Goal: Task Accomplishment & Management: Manage account settings

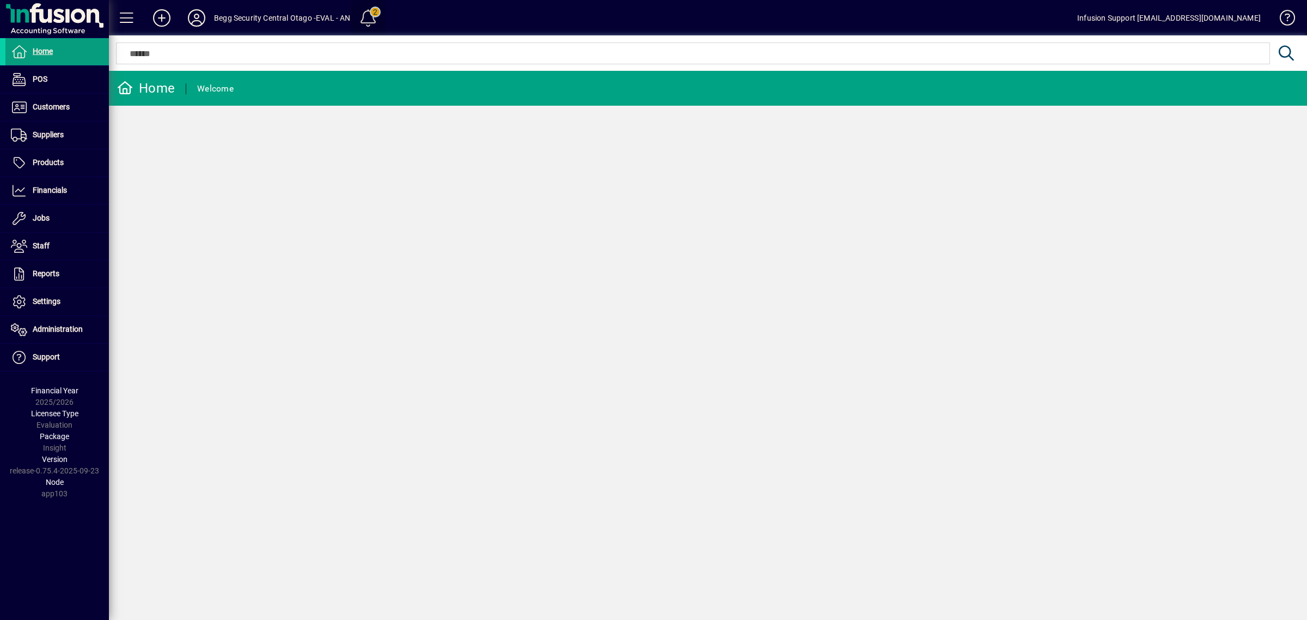
click at [374, 13] on span at bounding box center [368, 18] width 26 height 26
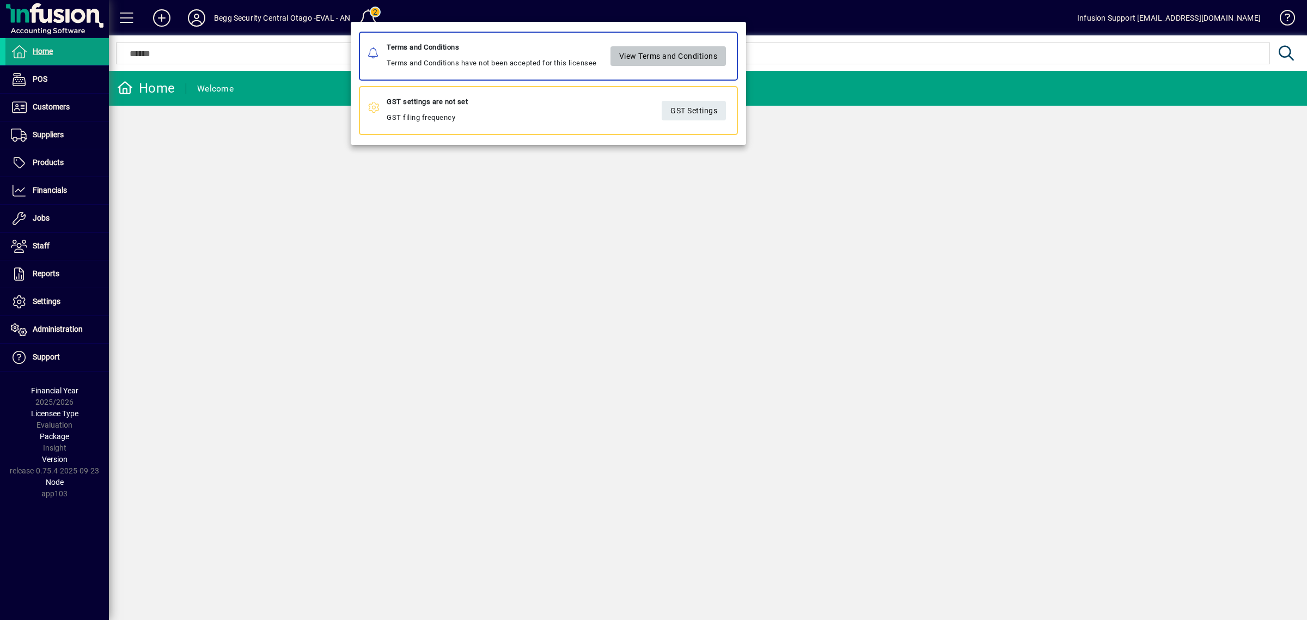
click at [695, 58] on span "View Terms and Conditions" at bounding box center [668, 56] width 99 height 18
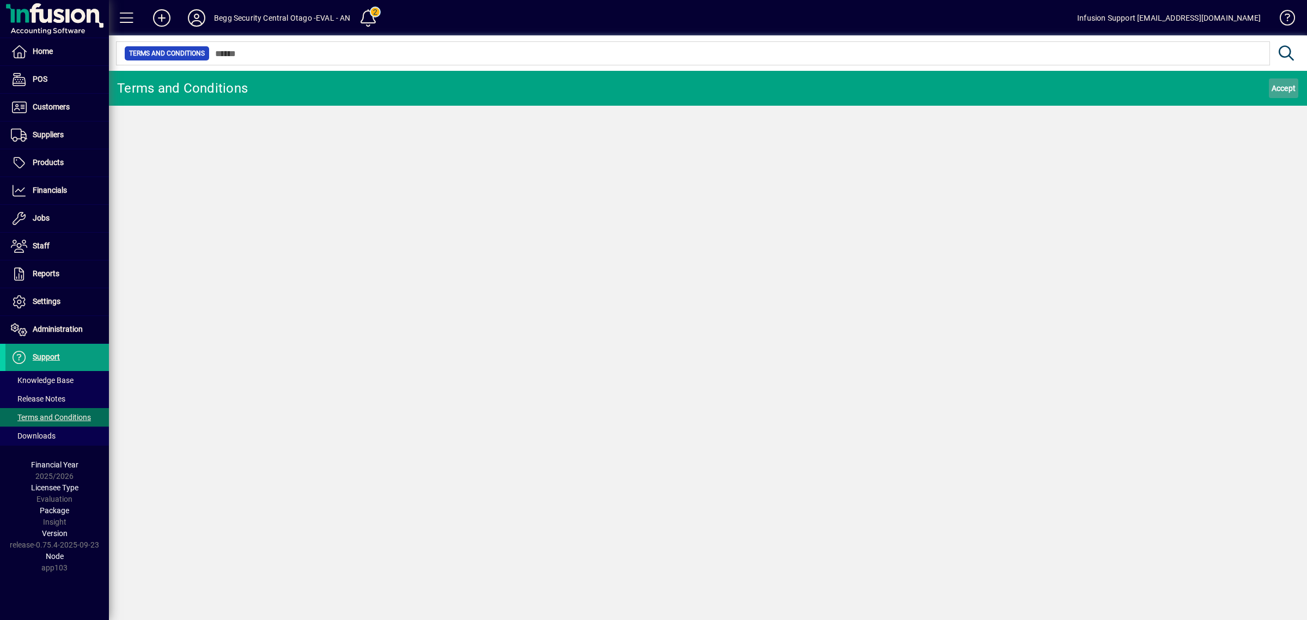
click at [1280, 82] on span "Accept" at bounding box center [1284, 88] width 25 height 17
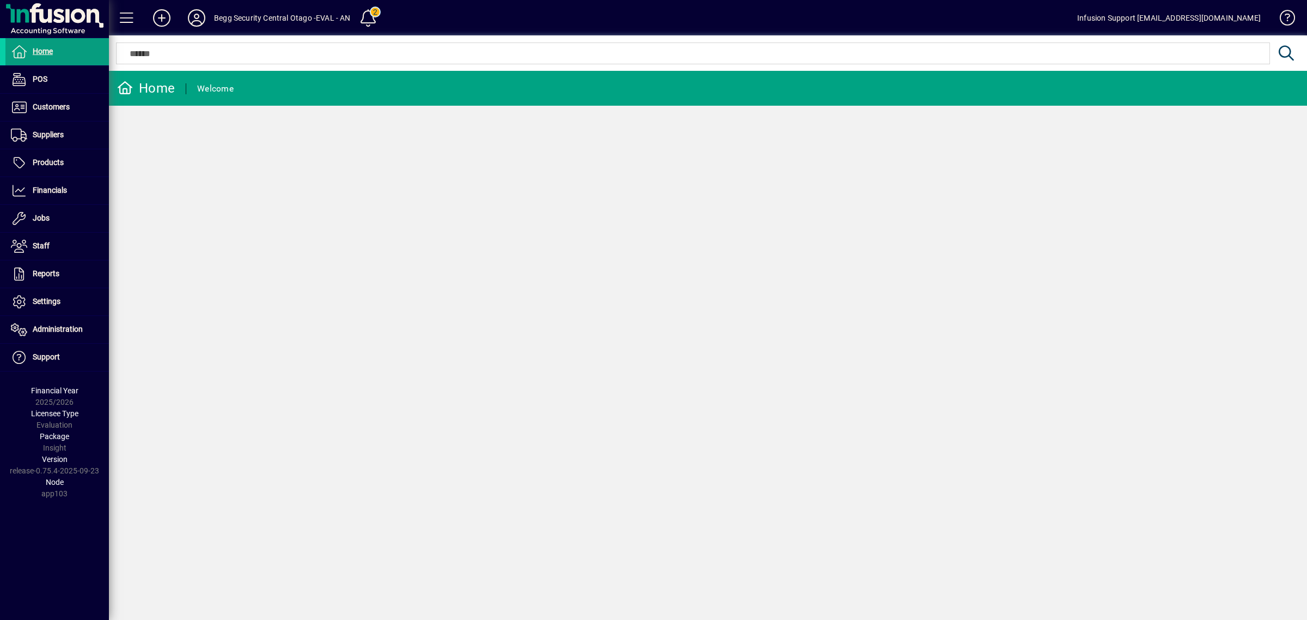
drag, startPoint x: 383, startPoint y: 169, endPoint x: 328, endPoint y: 144, distance: 60.4
click at [366, 174] on div "Home Welcome" at bounding box center [708, 345] width 1198 height 549
click at [209, 11] on span at bounding box center [196, 18] width 35 height 26
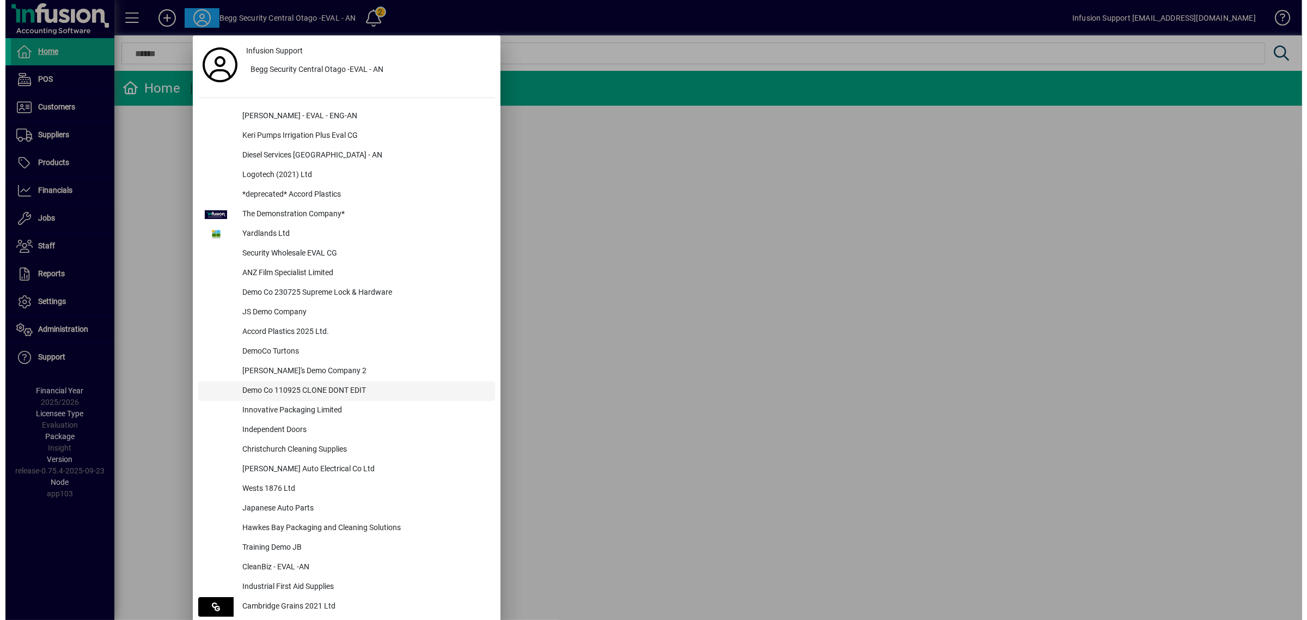
scroll to position [803, 0]
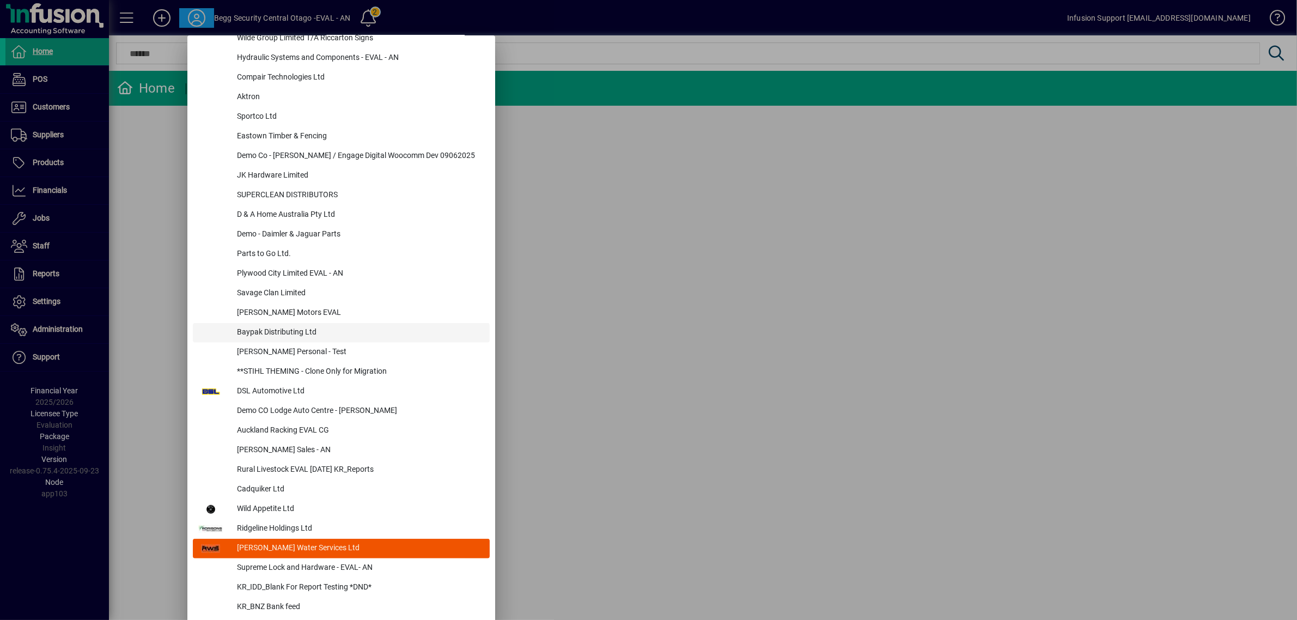
click at [268, 328] on div "Baypak Distributing Ltd" at bounding box center [358, 333] width 261 height 20
